Goal: Transaction & Acquisition: Purchase product/service

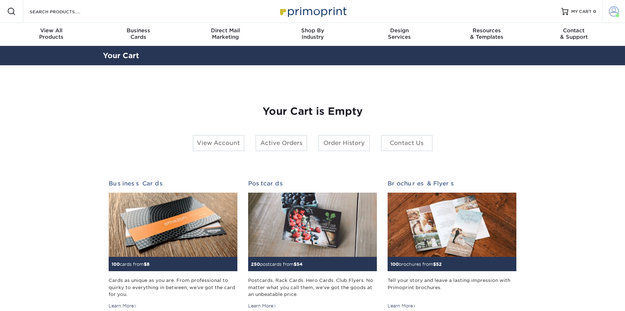
click at [614, 12] on span at bounding box center [614, 11] width 10 height 10
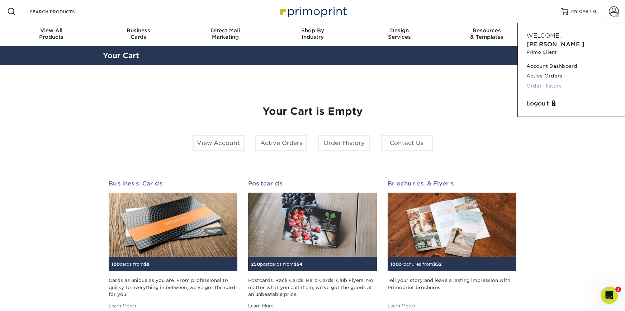
click at [537, 81] on link "Order History" at bounding box center [571, 86] width 90 height 10
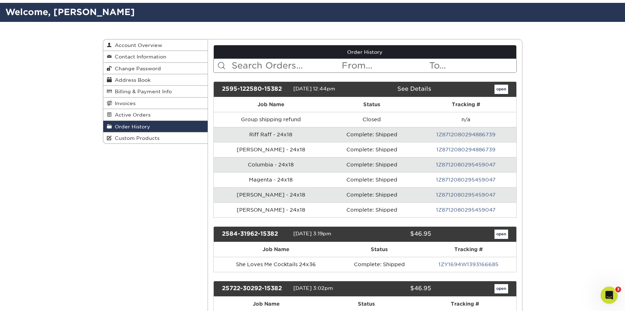
scroll to position [49, 0]
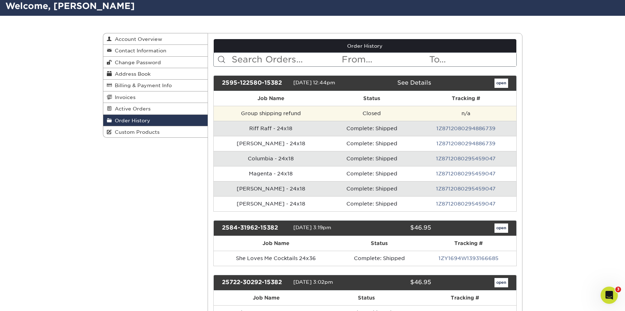
click at [467, 113] on td "n/a" at bounding box center [465, 113] width 101 height 15
drag, startPoint x: 474, startPoint y: 94, endPoint x: 471, endPoint y: 108, distance: 13.5
click at [474, 94] on th "Tracking #" at bounding box center [465, 98] width 101 height 15
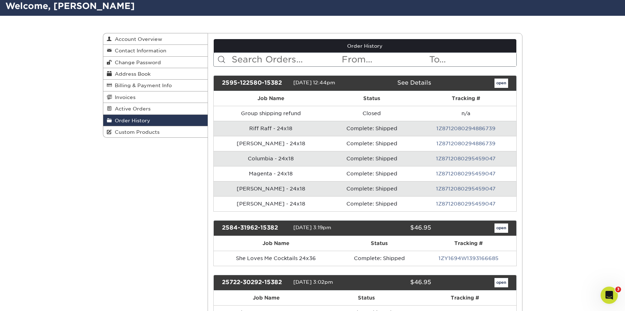
click at [458, 128] on link "1Z8712080294886739" at bounding box center [465, 128] width 59 height 6
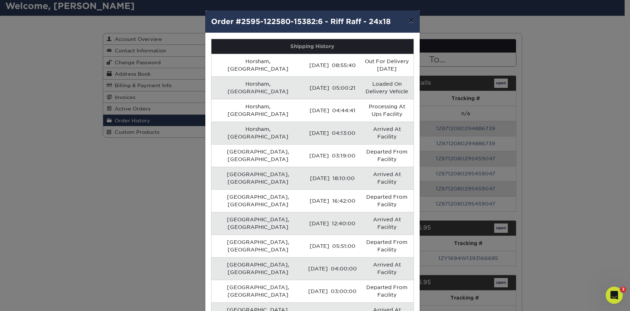
click at [410, 19] on button "×" at bounding box center [411, 20] width 16 height 20
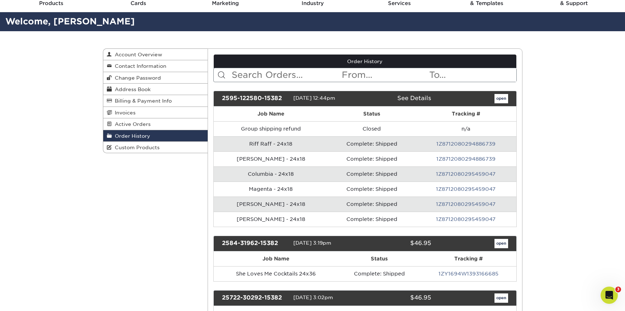
scroll to position [33, 0]
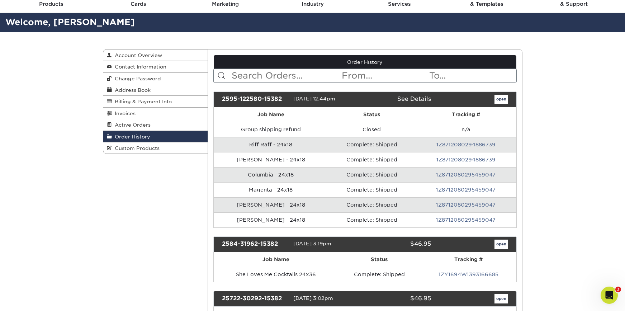
click at [270, 66] on link "Order History" at bounding box center [365, 62] width 303 height 14
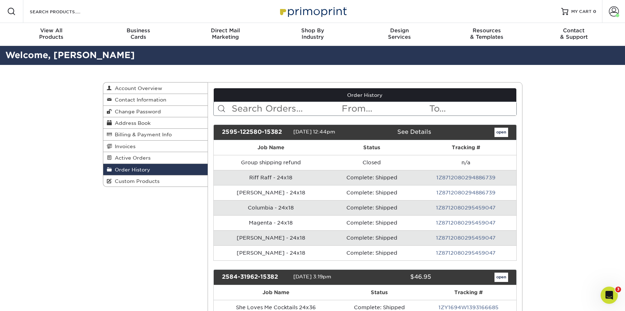
click at [263, 110] on input "text" at bounding box center [286, 109] width 110 height 14
type input "deck"
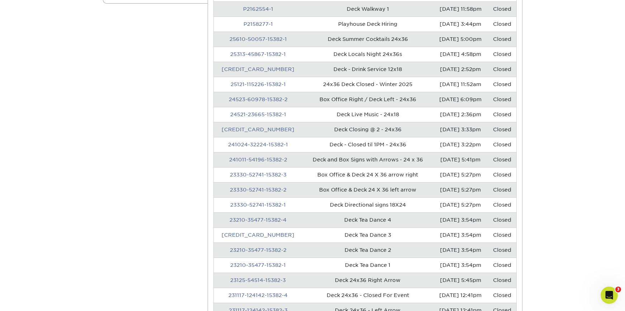
scroll to position [190, 0]
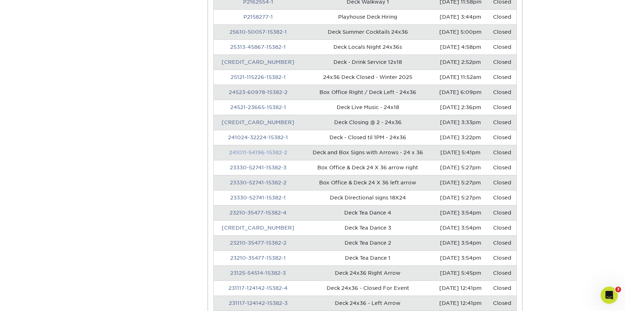
click at [271, 153] on link "241011-54196-15382-2" at bounding box center [258, 152] width 58 height 6
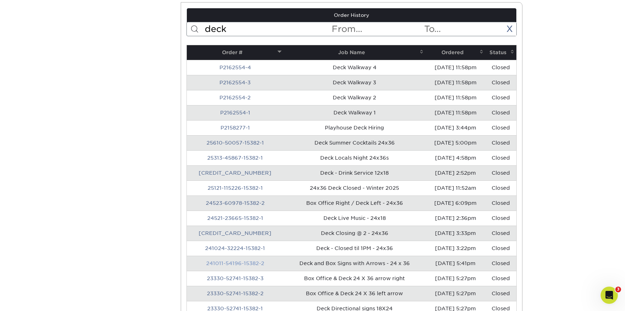
scroll to position [0, 0]
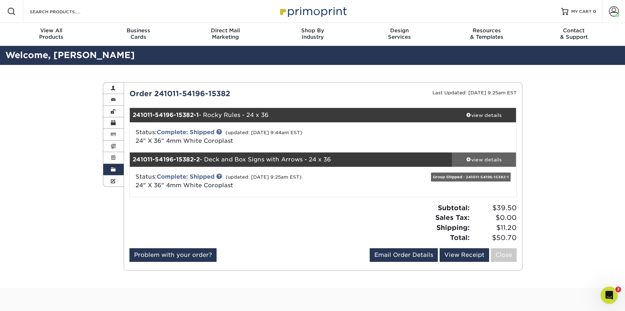
click at [497, 158] on div "view details" at bounding box center [484, 159] width 65 height 7
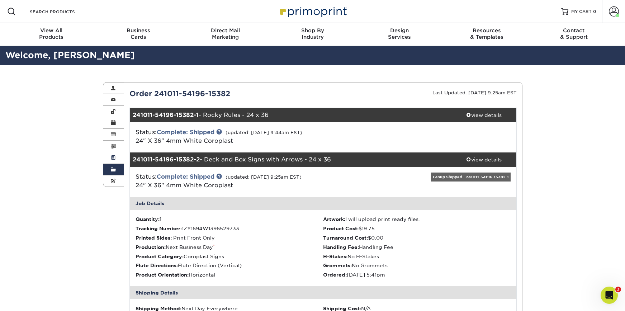
click at [115, 163] on link "Active Orders" at bounding box center [113, 157] width 21 height 11
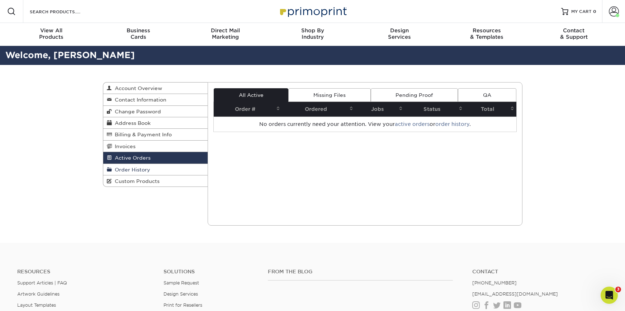
click at [128, 167] on span "Order History" at bounding box center [131, 170] width 38 height 6
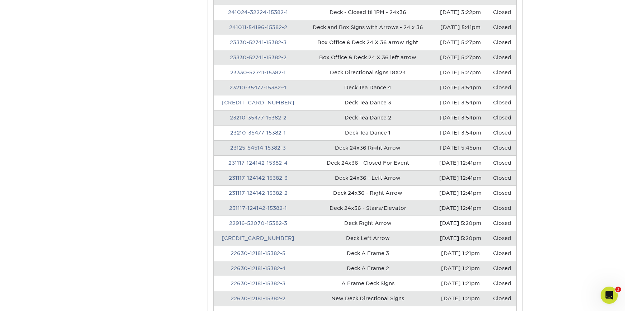
scroll to position [359, 0]
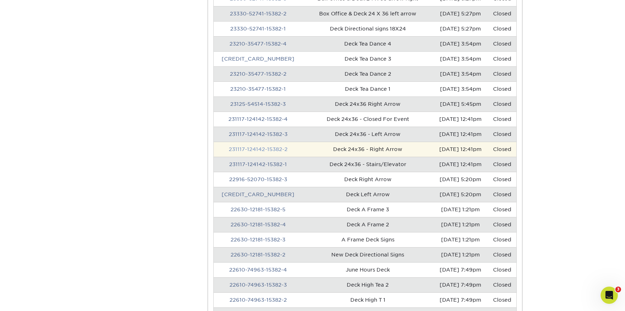
click at [262, 150] on link "231117-124142-15382-2" at bounding box center [258, 149] width 59 height 6
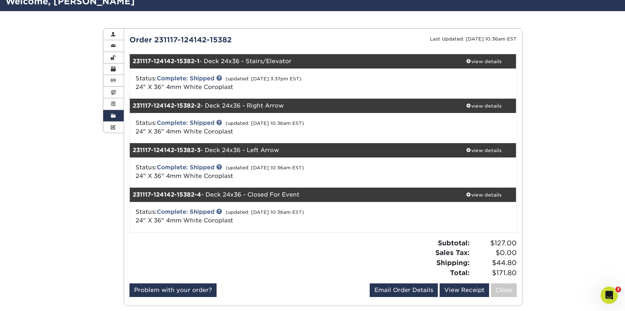
scroll to position [46, 0]
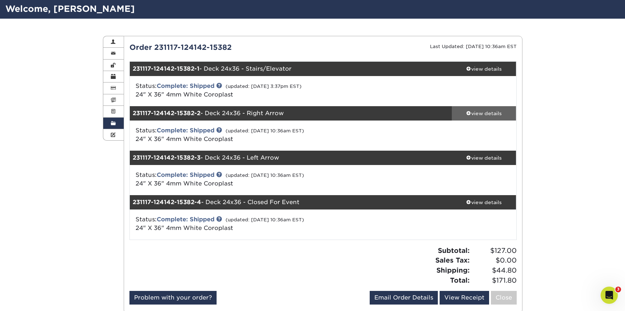
click at [507, 107] on link "view details" at bounding box center [484, 113] width 65 height 14
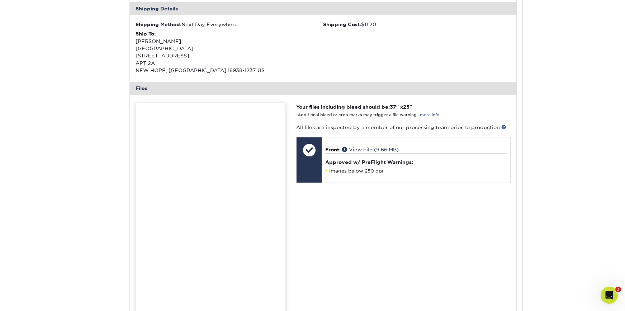
scroll to position [514, 0]
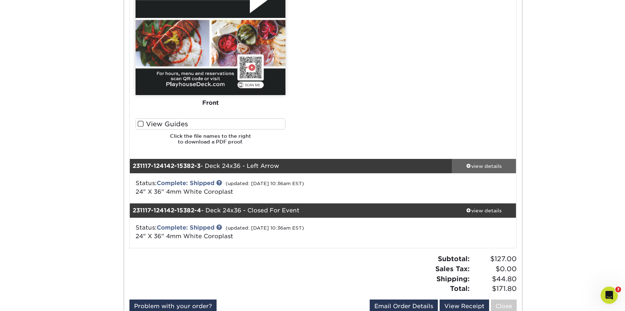
click at [479, 161] on link "view details" at bounding box center [484, 166] width 65 height 14
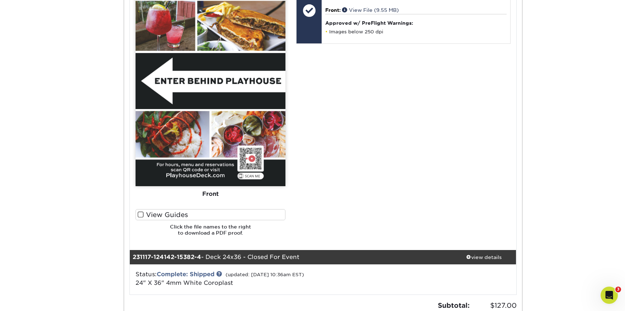
scroll to position [962, 0]
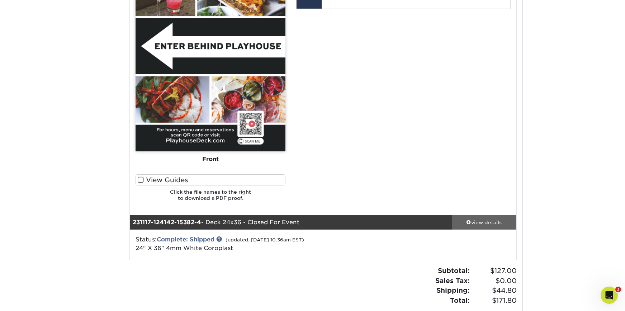
click at [476, 219] on div "view details" at bounding box center [484, 222] width 65 height 7
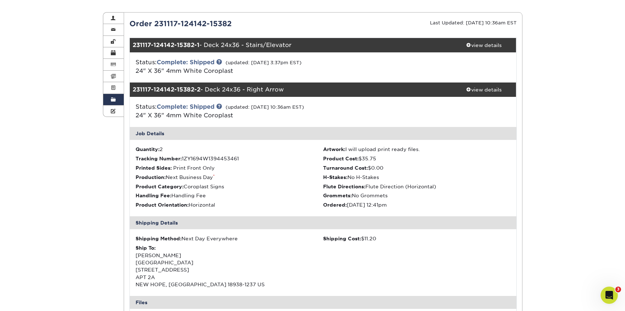
scroll to position [0, 0]
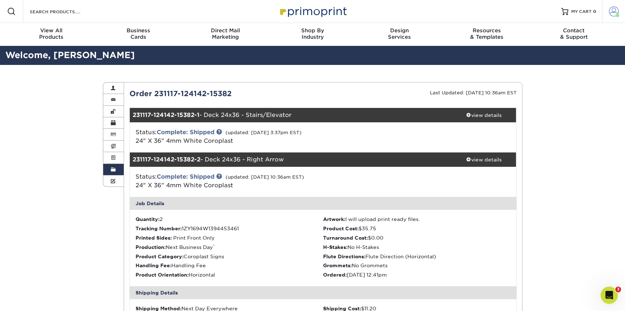
click at [610, 9] on span at bounding box center [614, 11] width 10 height 10
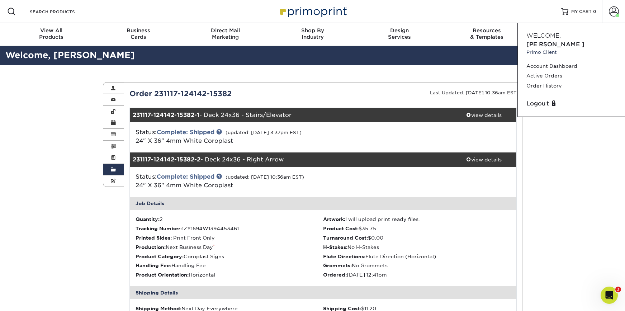
click at [113, 18] on div "Resources Menu Search Products Account Welcome, Michael Primo Client Account Da…" at bounding box center [312, 11] width 625 height 23
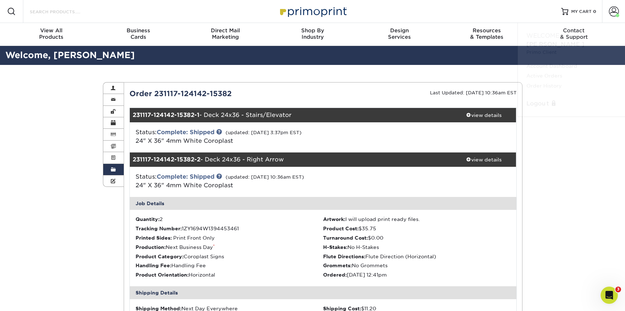
click at [71, 12] on input "Search Products" at bounding box center [64, 11] width 70 height 9
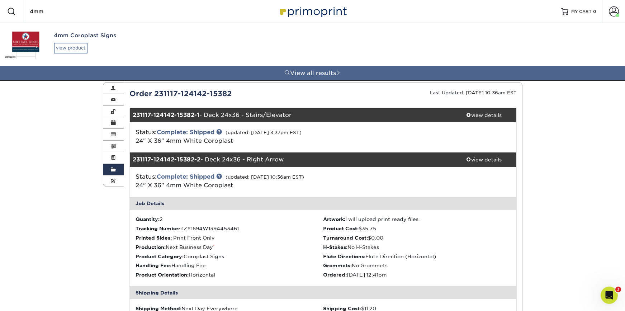
type input "4mm"
click at [83, 51] on div "view product" at bounding box center [71, 48] width 34 height 11
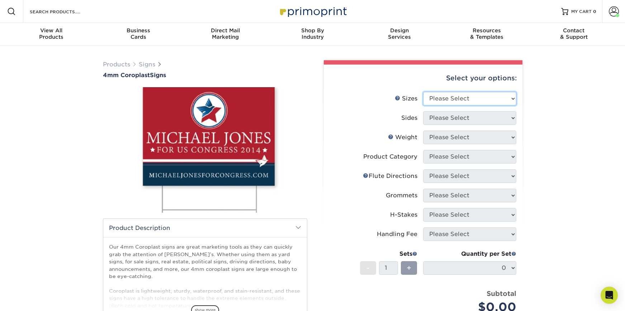
click at [479, 99] on select "Please Select 12" x 18" 18" x 24" 24" x 24" 24" x 36"" at bounding box center [469, 99] width 93 height 14
select select "24.00x36.00"
click at [423, 92] on select "Please Select 12" x 18" 18" x 24" 24" x 24" 24" x 36"" at bounding box center [469, 99] width 93 height 14
click at [449, 118] on select "Please Select Print Both Sides Print Front Only" at bounding box center [469, 118] width 93 height 14
select select "32d3c223-f82c-492b-b915-ba065a00862f"
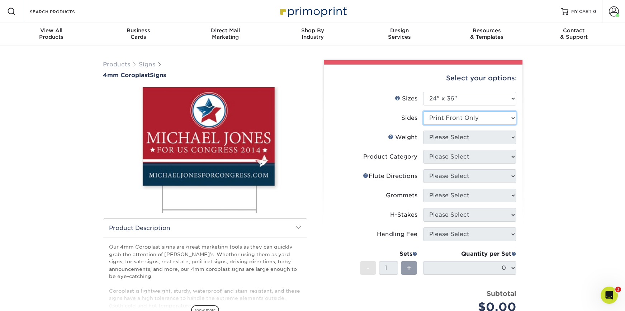
click at [423, 111] on select "Please Select Print Both Sides Print Front Only" at bounding box center [469, 118] width 93 height 14
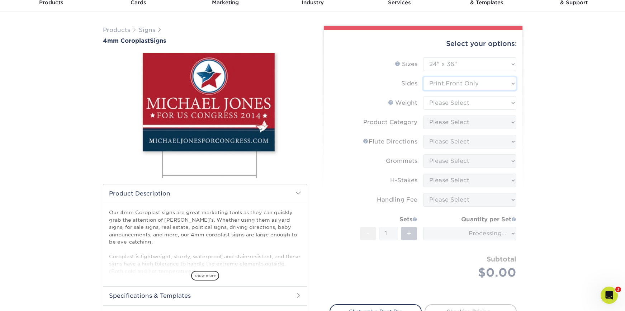
scroll to position [13, 0]
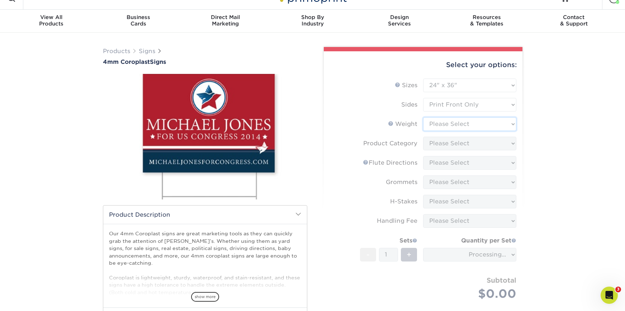
click at [438, 124] on select "Please Select 4CORO" at bounding box center [469, 124] width 93 height 14
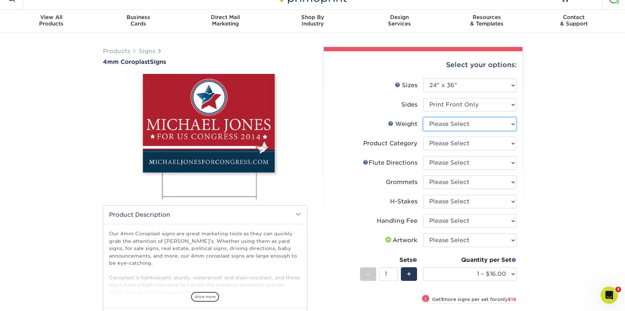
select select "4CORO"
click at [423, 117] on select "Please Select 4CORO" at bounding box center [469, 124] width 93 height 14
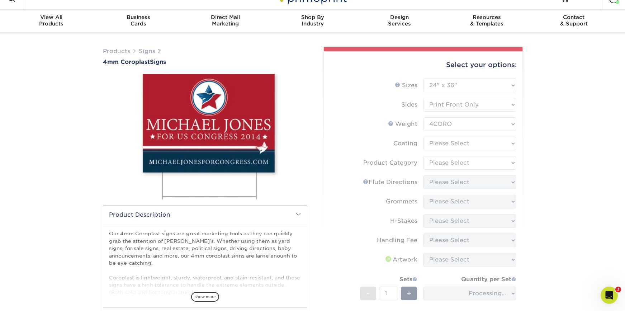
click at [480, 143] on form "Sizes Help Sizes Please Select 12" x 18" 18" x 24" 24" x 24" 24" x 36" Sides Pl…" at bounding box center [422, 221] width 187 height 284
click at [473, 141] on form "Sizes Help Sizes Please Select 12" x 18" 18" x 24" 24" x 24" 24" x 36" Sides Pl…" at bounding box center [422, 221] width 187 height 284
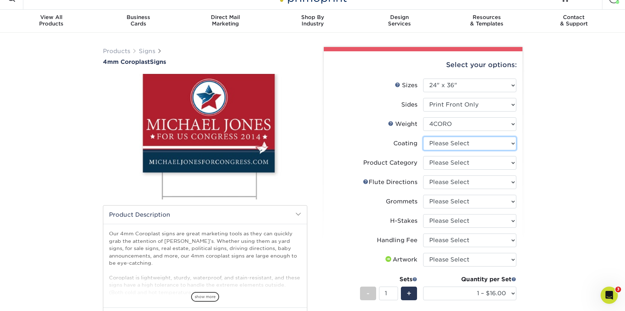
click at [438, 142] on select at bounding box center [469, 144] width 93 height 14
select select "3e7618de-abca-4bda-9f97-8b9129e913d8"
click at [423, 137] on select at bounding box center [469, 144] width 93 height 14
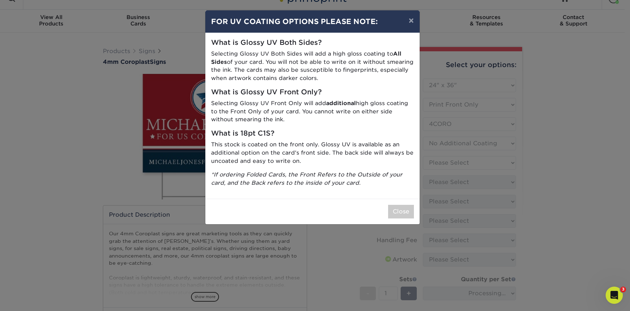
click at [438, 161] on div "× FOR UV COATING OPTIONS PLEASE NOTE: What is Glossy UV Both Sides? Selecting G…" at bounding box center [315, 155] width 630 height 311
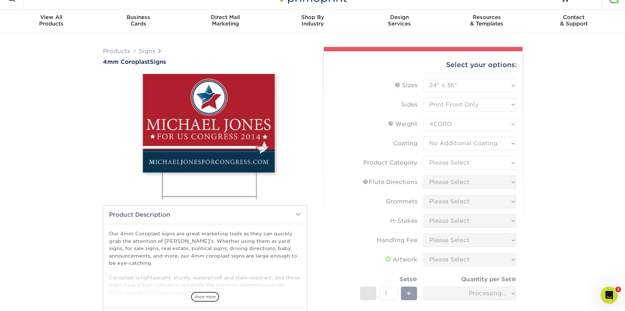
click at [451, 166] on form "Sizes Help Sizes Please Select 12" x 18" 18" x 24" 24" x 24" 24" x 36" Sides Pl…" at bounding box center [422, 221] width 187 height 284
click at [449, 163] on form "Sizes Help Sizes Please Select 12" x 18" 18" x 24" 24" x 24" 24" x 36" Sides Pl…" at bounding box center [422, 221] width 187 height 284
click at [460, 161] on form "Sizes Help Sizes Please Select 12" x 18" 18" x 24" 24" x 24" 24" x 36" Sides Pl…" at bounding box center [422, 221] width 187 height 284
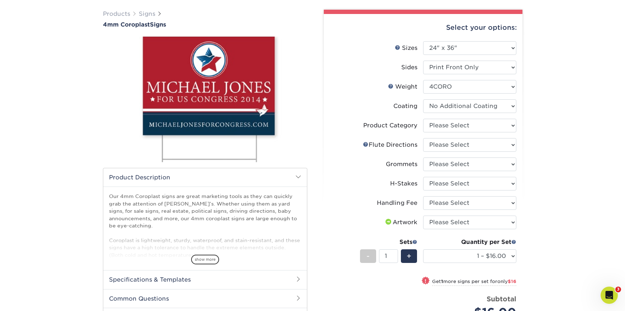
scroll to position [54, 0]
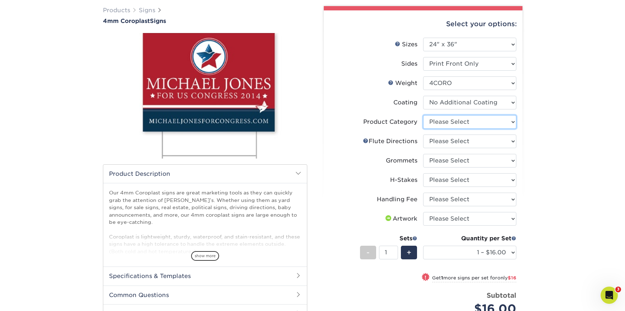
click at [509, 122] on select "Please Select Coroplast Signs" at bounding box center [469, 122] width 93 height 14
select select "b3582ed5-6912-492c-8440-2cc51afdb8e1"
click at [423, 115] on select "Please Select Coroplast Signs" at bounding box center [469, 122] width 93 height 14
click at [467, 138] on select "Please Select Flute Direction (Horizontal) Flute Direction (Vertical)" at bounding box center [469, 141] width 93 height 14
select select "64642d5c-3ca5-48ab-b753-ddfa02991dab"
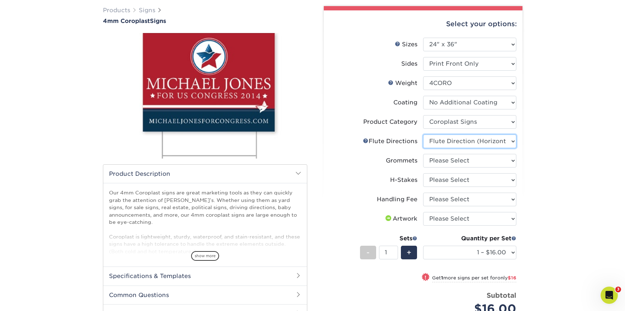
click at [423, 134] on select "Please Select Flute Direction (Horizontal) Flute Direction (Vertical)" at bounding box center [469, 141] width 93 height 14
click at [459, 160] on select "Please Select No Grommets Yes, Grommet All 4 Corners Yes, Grommet All 4 Corners…" at bounding box center [469, 161] width 93 height 14
select select "90d329df-db80-4206-b821-ff9d3f363977"
click at [423, 154] on select "Please Select No Grommets Yes, Grommet All 4 Corners Yes, Grommet All 4 Corners…" at bounding box center [469, 161] width 93 height 14
click at [447, 184] on select "Please Select No H-Stakes Yes" at bounding box center [469, 180] width 93 height 14
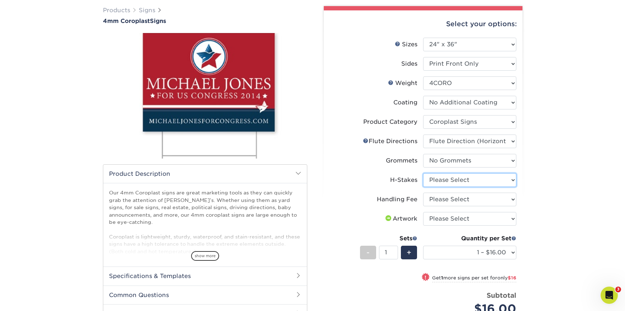
select select "aec992a9-897e-40ed-b45c-8ce74849ba63"
click at [423, 173] on select "Please Select No H-Stakes Yes" at bounding box center [469, 180] width 93 height 14
click at [445, 196] on select "Please Select Handling Fee" at bounding box center [469, 199] width 93 height 14
select select "ab74c079-444c-4260-ae6a-e09bdee8073c"
click at [423, 192] on select "Please Select Handling Fee" at bounding box center [469, 199] width 93 height 14
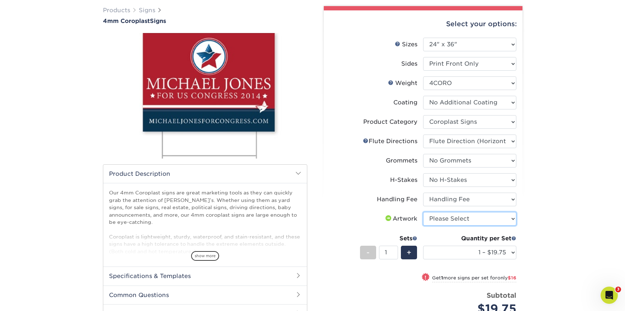
click at [432, 224] on select "Please Select I will upload files I need a design - $50" at bounding box center [469, 219] width 93 height 14
select select "upload"
click at [423, 212] on select "Please Select I will upload files I need a design - $50" at bounding box center [469, 219] width 93 height 14
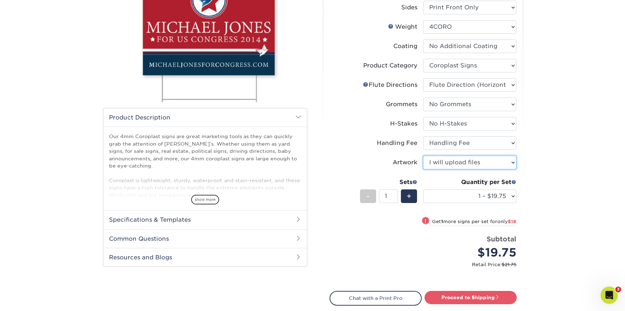
scroll to position [118, 0]
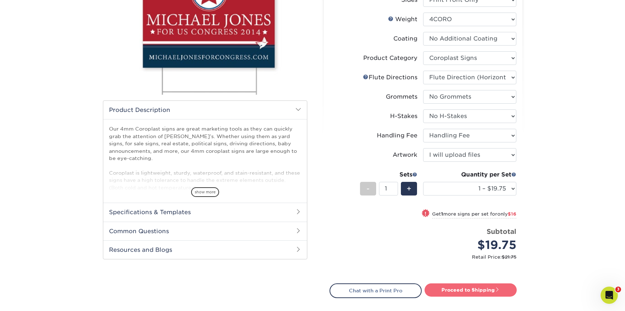
click at [454, 290] on link "Proceed to Shipping" at bounding box center [470, 289] width 92 height 13
type input "Set 1"
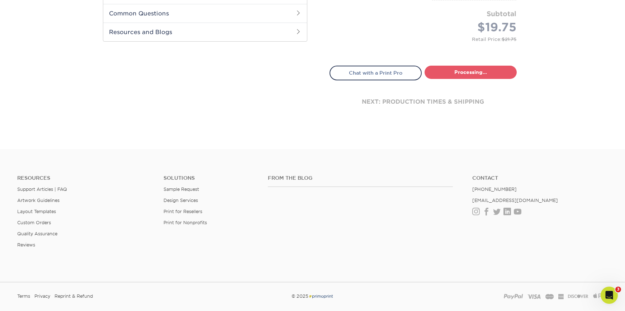
select select "044640a2-81e0-4a14-b128-5232b6ab5635"
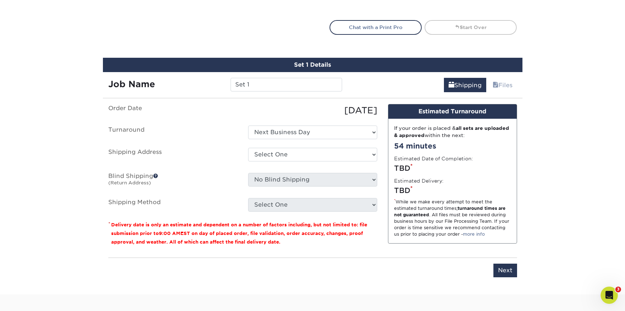
scroll to position [421, 0]
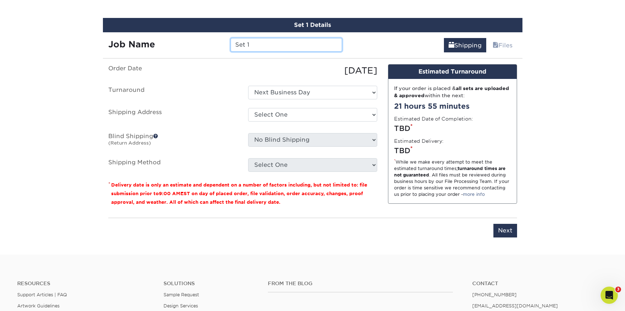
drag, startPoint x: 276, startPoint y: 44, endPoint x: 225, endPoint y: 39, distance: 50.8
click at [225, 39] on div "Set 1" at bounding box center [286, 45] width 122 height 14
click at [297, 44] on input "Deck New 24x36 - Left Arrow" at bounding box center [285, 45] width 111 height 14
type input "Deck New 24x36 - Right Arrow"
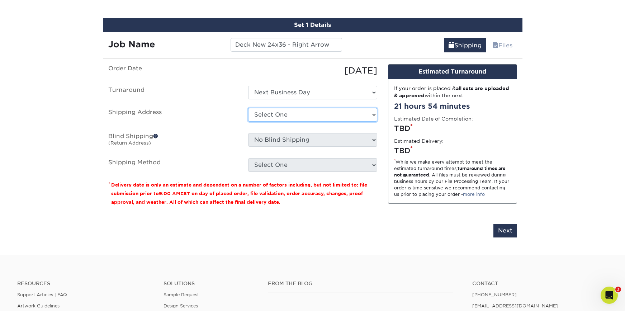
click at [289, 114] on select "Select One Buck County Playhouse - FOH Bucks County Playhouse Bucks County Play…" at bounding box center [312, 115] width 129 height 14
select select "69707"
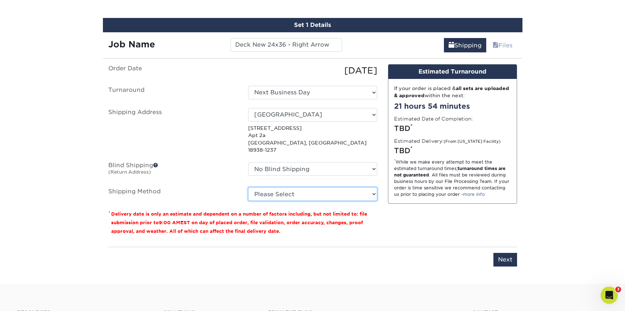
click at [292, 187] on select "Please Select G4M Flat Rate Shipping (+$11.20) 3 Day Shipping Service (+$18.68)…" at bounding box center [312, 194] width 129 height 14
select select "G4MFLATRATE"
click at [248, 187] on select "Please Select G4M Flat Rate Shipping (+$11.20) 3 Day Shipping Service (+$18.68)…" at bounding box center [312, 194] width 129 height 14
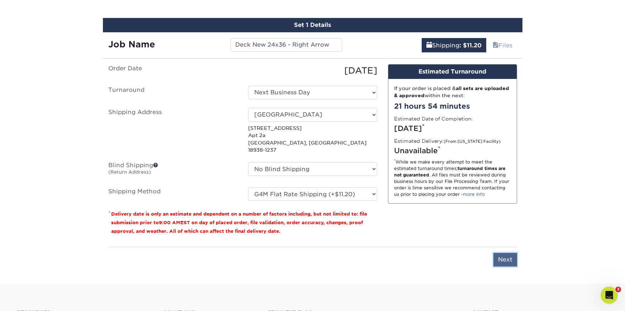
click at [513, 253] on input "Next" at bounding box center [505, 260] width 24 height 14
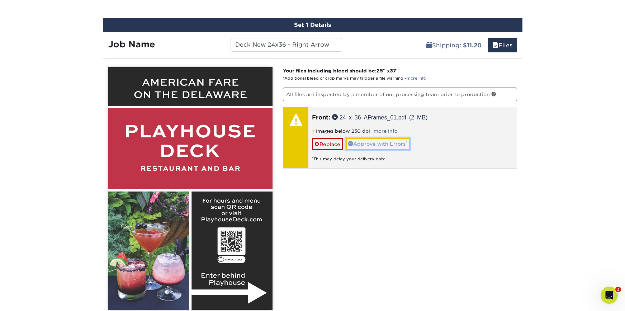
click at [400, 141] on link "Approve with Errors *" at bounding box center [378, 144] width 64 height 12
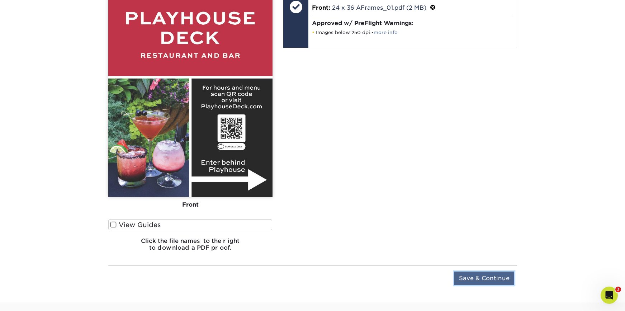
click at [510, 277] on input "Save & Continue" at bounding box center [484, 278] width 60 height 14
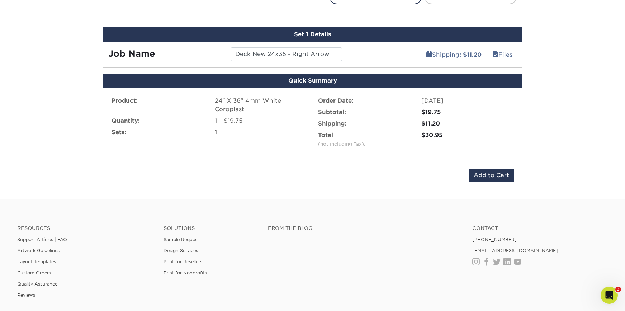
scroll to position [394, 0]
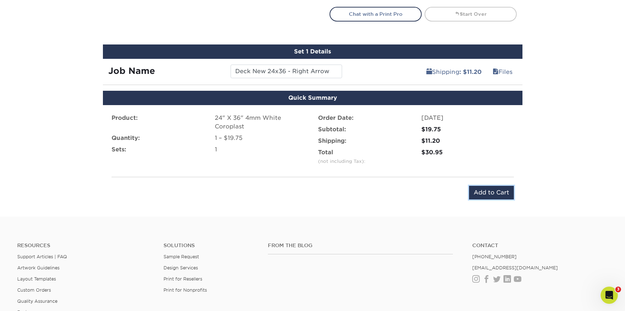
click at [505, 190] on input "Add to Cart" at bounding box center [491, 193] width 45 height 14
type input "Add to Cart"
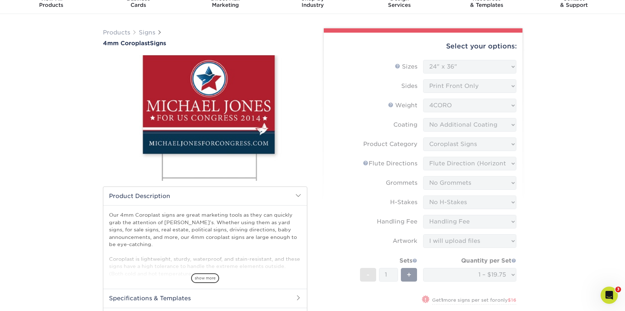
scroll to position [0, 0]
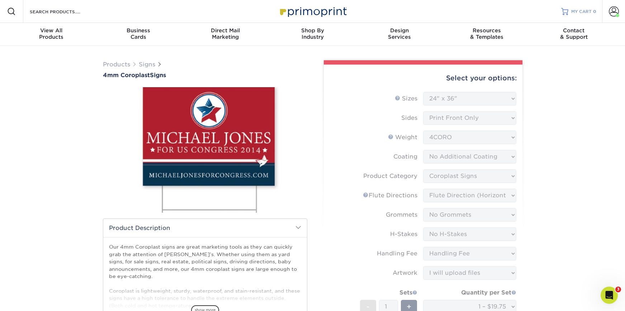
click at [576, 9] on span "MY CART" at bounding box center [581, 12] width 20 height 6
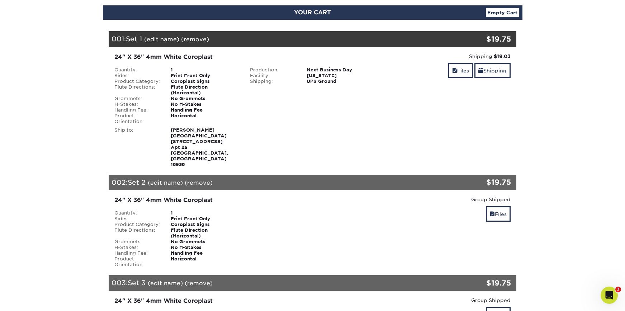
scroll to position [79, 0]
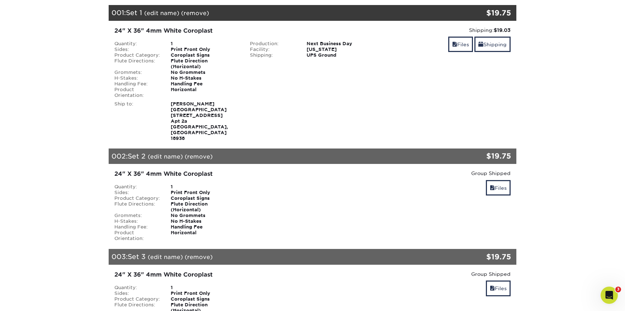
scroll to position [105, 0]
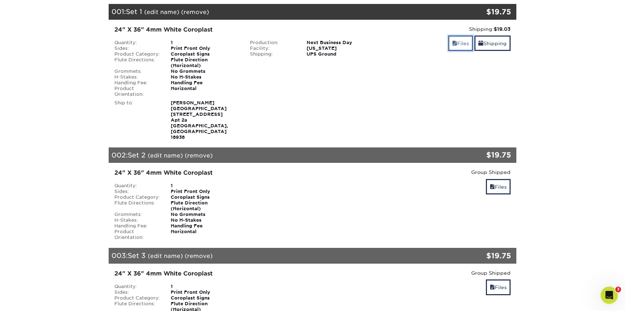
click at [467, 42] on link "Files" at bounding box center [460, 42] width 25 height 15
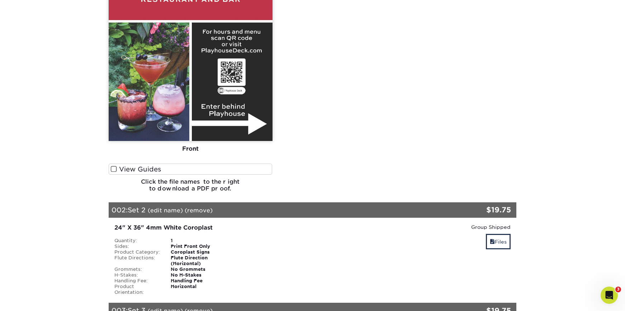
scroll to position [412, 0]
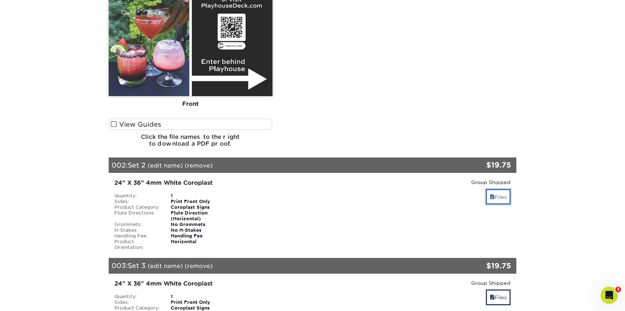
click at [488, 189] on link "Files" at bounding box center [498, 196] width 25 height 15
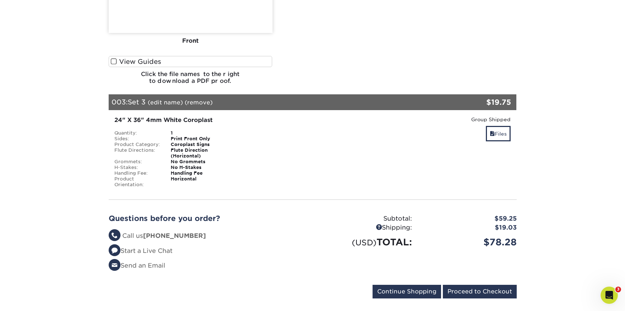
scroll to position [893, 0]
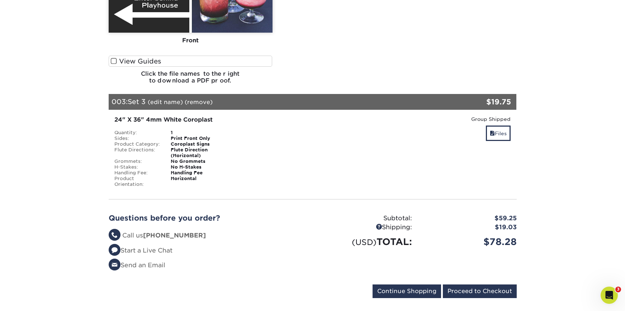
click at [504, 125] on div "Files" at bounding box center [448, 133] width 125 height 17
click at [503, 125] on link "Files" at bounding box center [498, 132] width 25 height 15
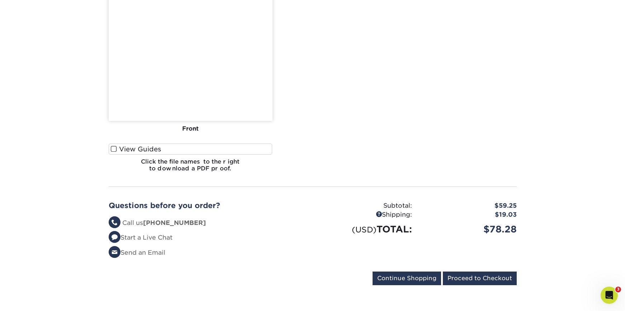
scroll to position [1228, 0]
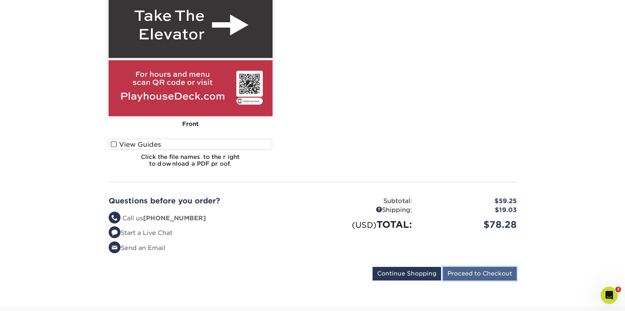
click at [476, 267] on input "Proceed to Checkout" at bounding box center [480, 274] width 74 height 14
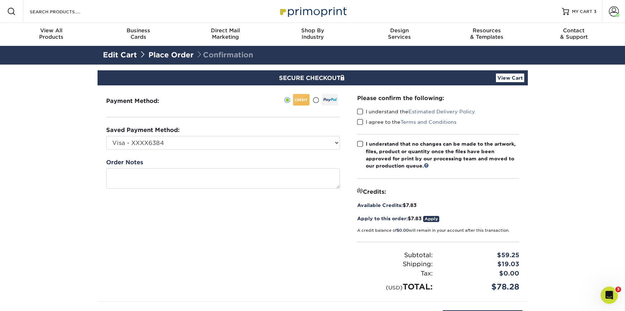
click at [360, 109] on span at bounding box center [360, 111] width 6 height 7
click at [0, 0] on input "I understand the Estimated Delivery Policy" at bounding box center [0, 0] width 0 height 0
click at [361, 120] on span at bounding box center [360, 122] width 6 height 7
click at [0, 0] on input "I agree to the Terms and Conditions" at bounding box center [0, 0] width 0 height 0
click at [360, 146] on span at bounding box center [360, 144] width 6 height 7
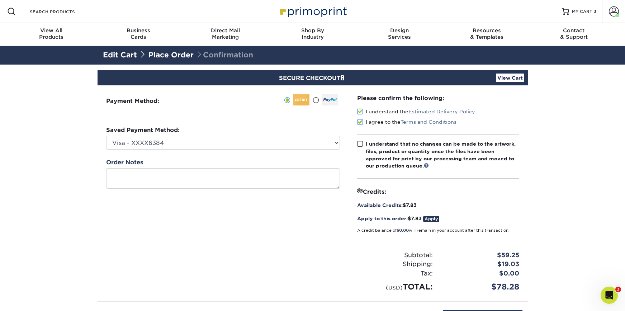
click at [0, 0] on input "I understand that no changes can be made to the artwork, files, product or quan…" at bounding box center [0, 0] width 0 height 0
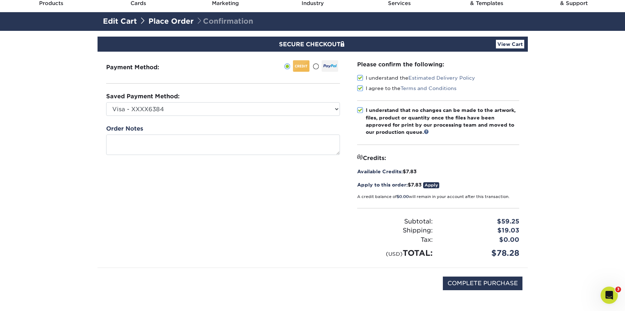
scroll to position [34, 0]
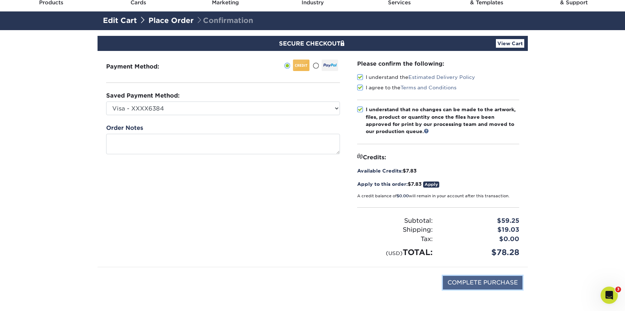
click at [474, 280] on input "COMPLETE PURCHASE" at bounding box center [483, 283] width 80 height 14
type input "PROCESSING, PLEASE WAIT..."
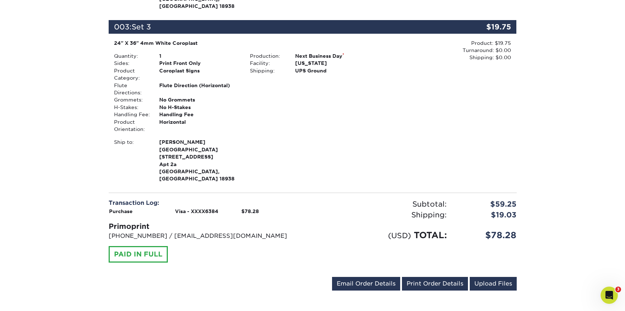
scroll to position [541, 0]
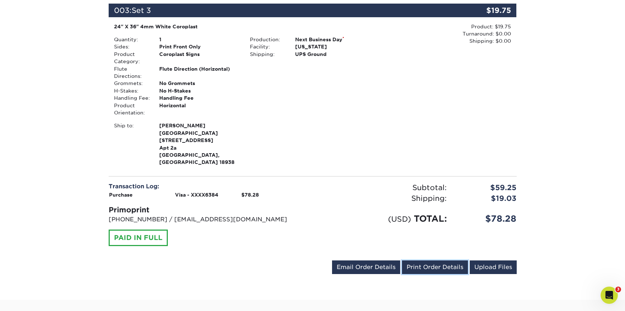
drag, startPoint x: 453, startPoint y: 247, endPoint x: 534, endPoint y: 250, distance: 81.1
click at [453, 260] on link "Print Order Details" at bounding box center [435, 267] width 66 height 14
